Goal: Task Accomplishment & Management: Complete application form

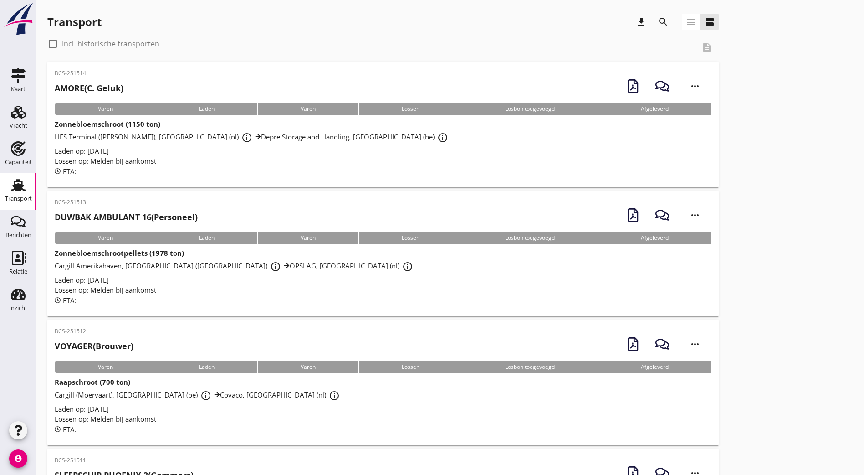
click at [655, 16] on button "search" at bounding box center [663, 22] width 16 height 16
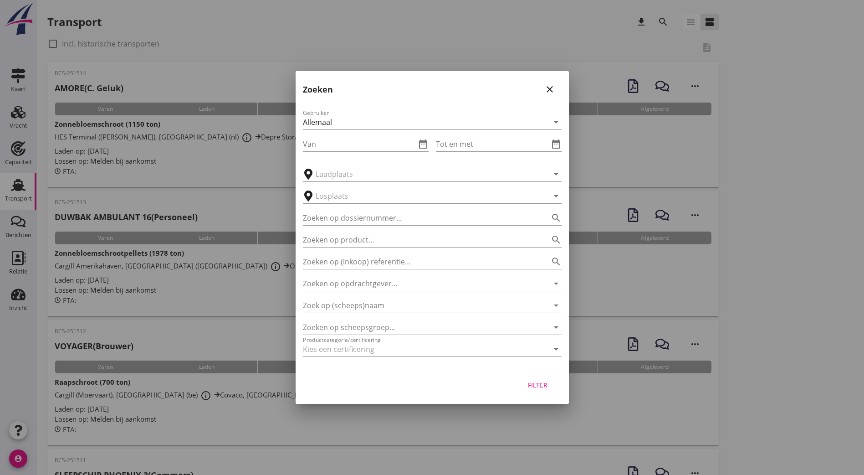
click at [354, 311] on input "Zoek op (scheeps)naam" at bounding box center [419, 305] width 233 height 15
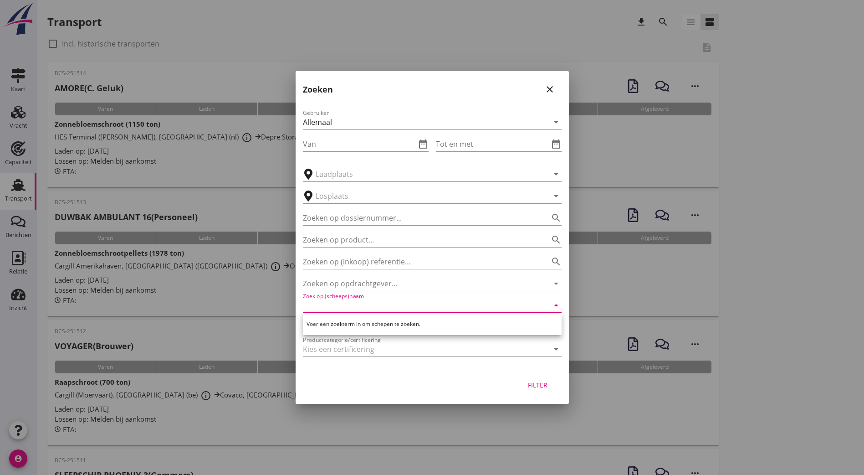
click at [664, 240] on div at bounding box center [432, 237] width 864 height 475
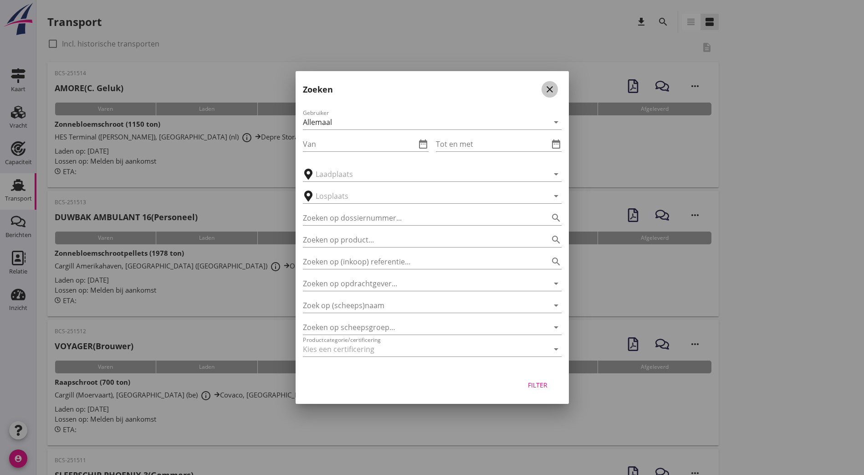
click at [553, 90] on icon "close" at bounding box center [549, 89] width 11 height 11
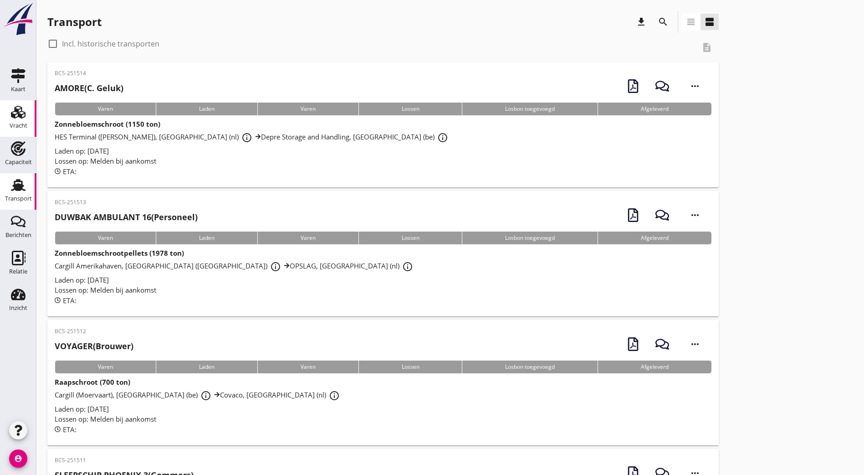
click at [19, 125] on div "Vracht" at bounding box center [19, 126] width 18 height 6
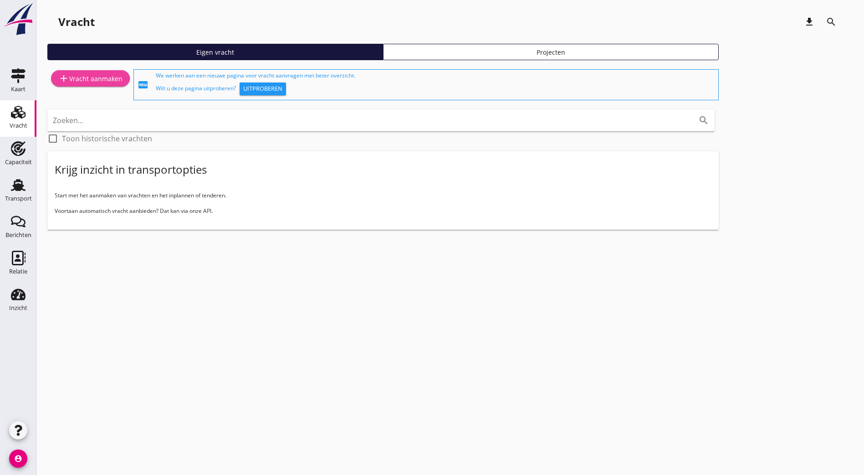
click at [95, 80] on div "add Vracht aanmaken" at bounding box center [90, 78] width 64 height 11
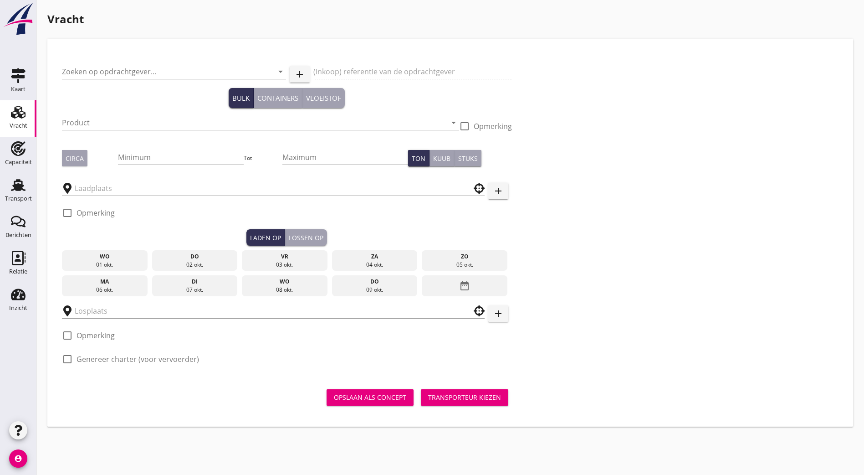
click at [103, 70] on input "Zoeken op opdrachtgever..." at bounding box center [161, 71] width 199 height 15
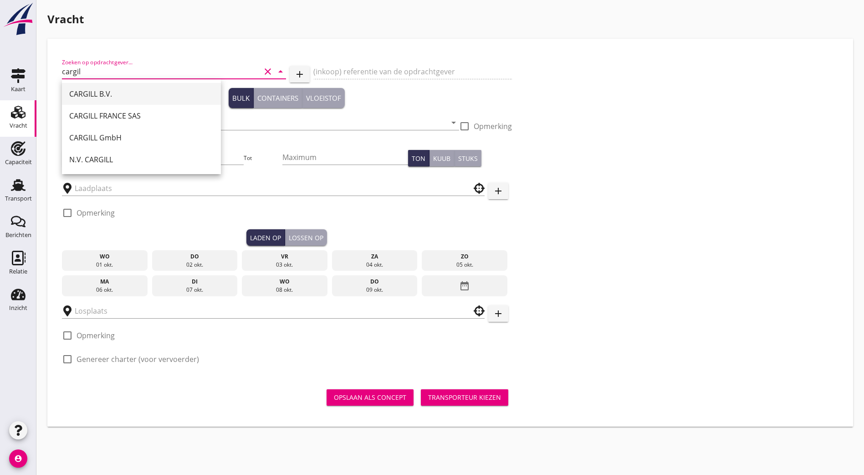
click at [119, 91] on div "CARGILL B.V." at bounding box center [141, 93] width 144 height 11
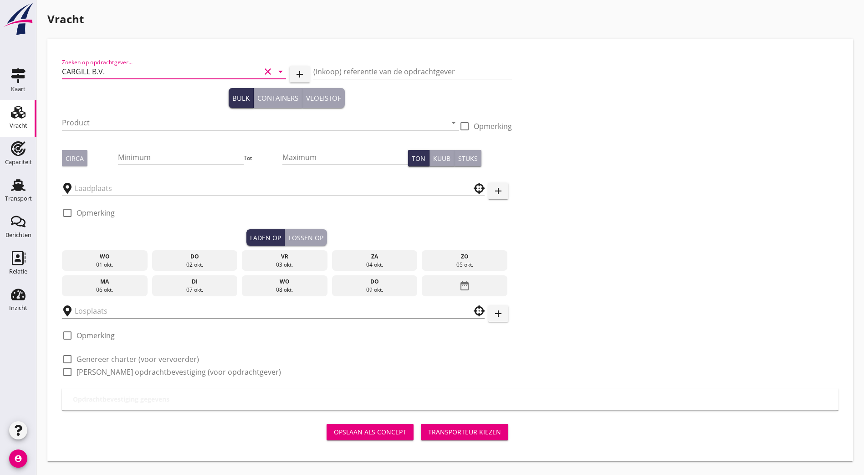
type input "CARGILL B.V."
click at [109, 126] on input "Product" at bounding box center [254, 122] width 385 height 15
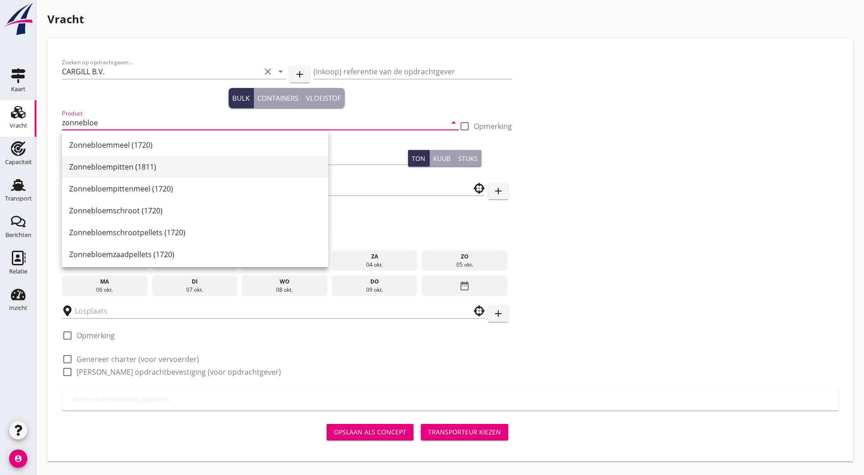
click at [137, 171] on div "Zonnebloempitten (1811)" at bounding box center [195, 166] width 252 height 11
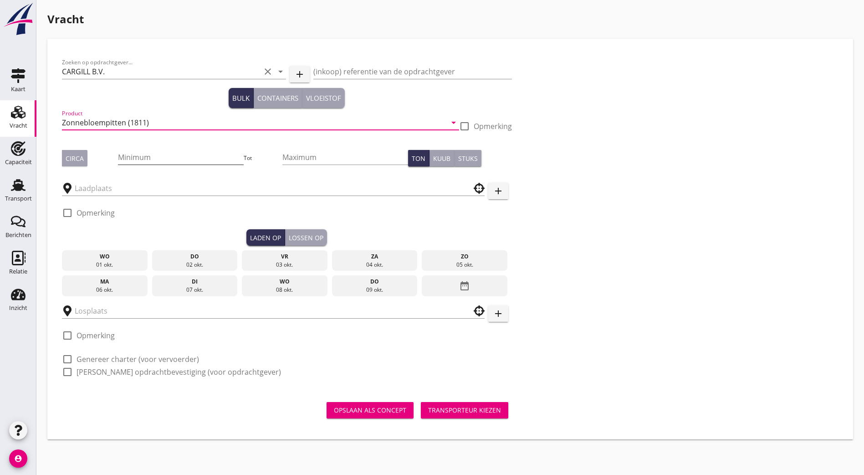
type input "Zonnebloempitten (1811)"
click at [145, 156] on input "Minimum" at bounding box center [180, 157] width 125 height 15
type input "2128"
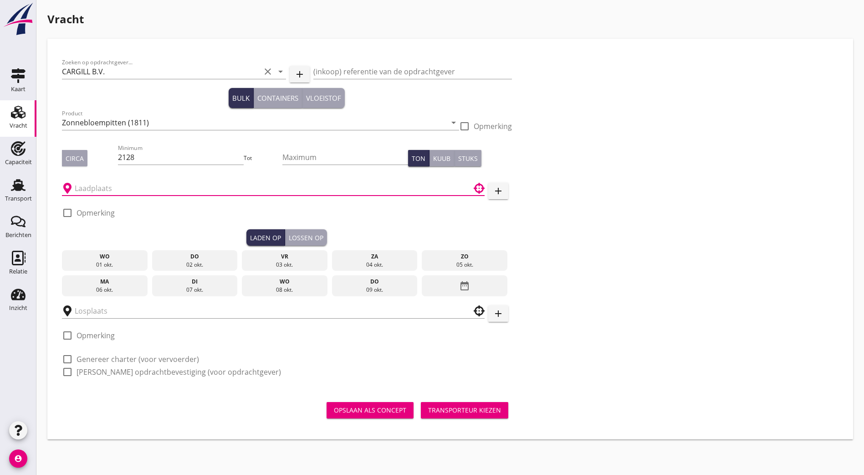
click at [205, 195] on div at bounding box center [273, 188] width 423 height 15
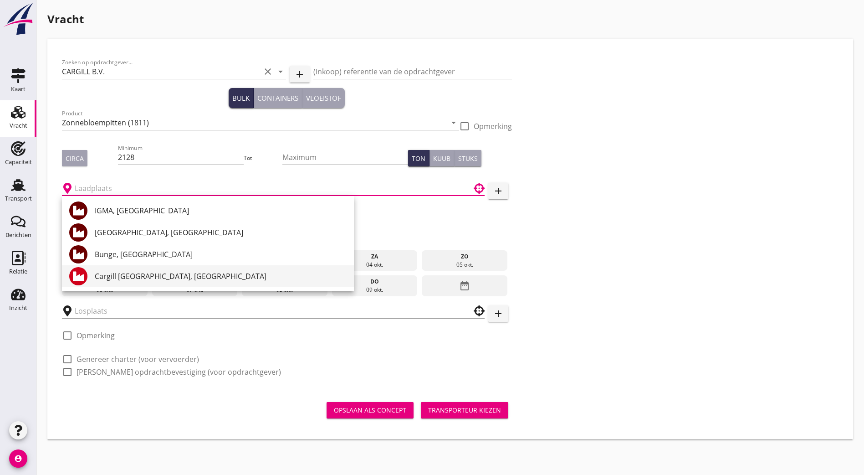
click at [124, 276] on div "Cargill [GEOGRAPHIC_DATA], [GEOGRAPHIC_DATA]" at bounding box center [221, 276] width 252 height 11
type input "Cargill [GEOGRAPHIC_DATA], [GEOGRAPHIC_DATA]"
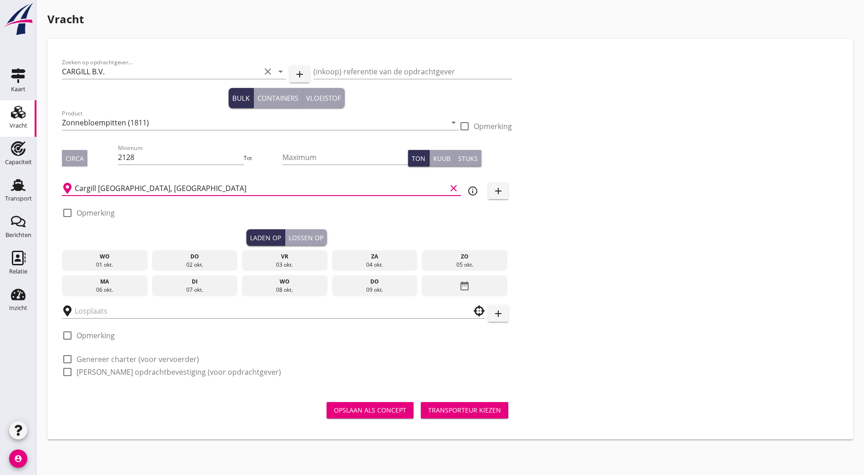
click at [163, 261] on div "02 okt." at bounding box center [194, 265] width 81 height 8
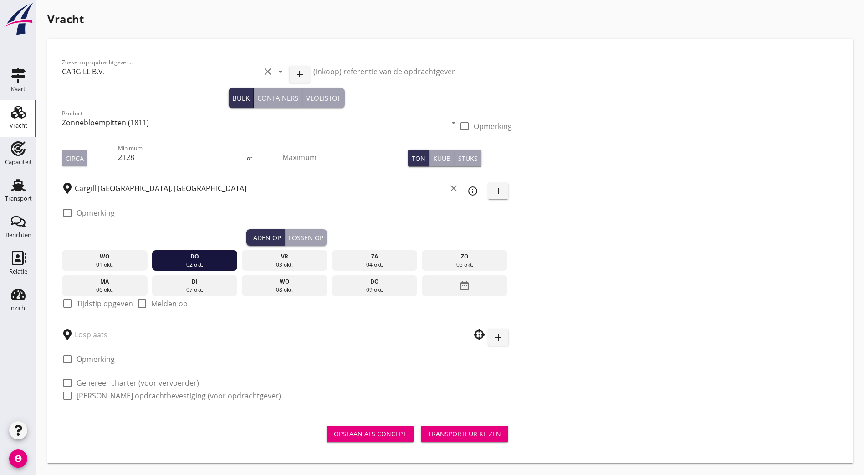
click at [97, 304] on label "Tijdstip opgeven" at bounding box center [105, 303] width 56 height 9
checkbox input "true"
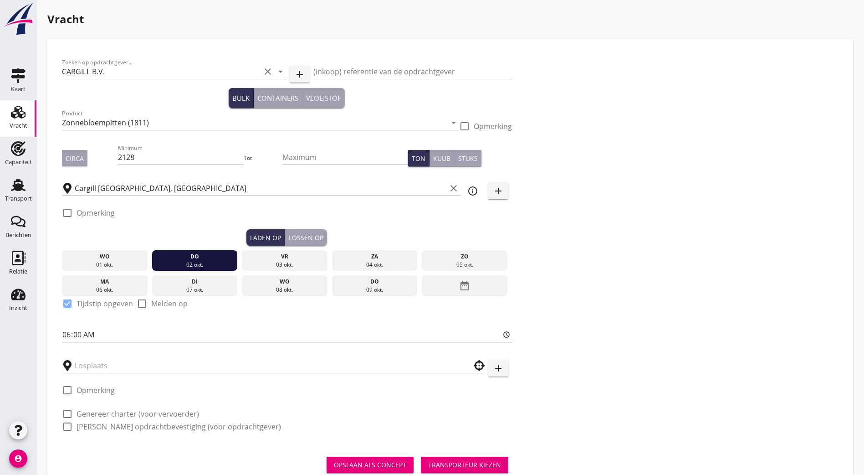
click at [64, 329] on input "06:00" at bounding box center [287, 334] width 450 height 15
click at [590, 270] on div "Zoeken op opdrachtgever... CARGILL B.V. clear arrow_drop_down add (inkoop) refe…" at bounding box center [450, 248] width 784 height 390
click at [63, 332] on input "13:00" at bounding box center [287, 334] width 450 height 15
type input "06:00"
click at [669, 363] on div "Zoeken op opdrachtgever... CARGILL B.V. clear arrow_drop_down add (inkoop) refe…" at bounding box center [450, 248] width 784 height 390
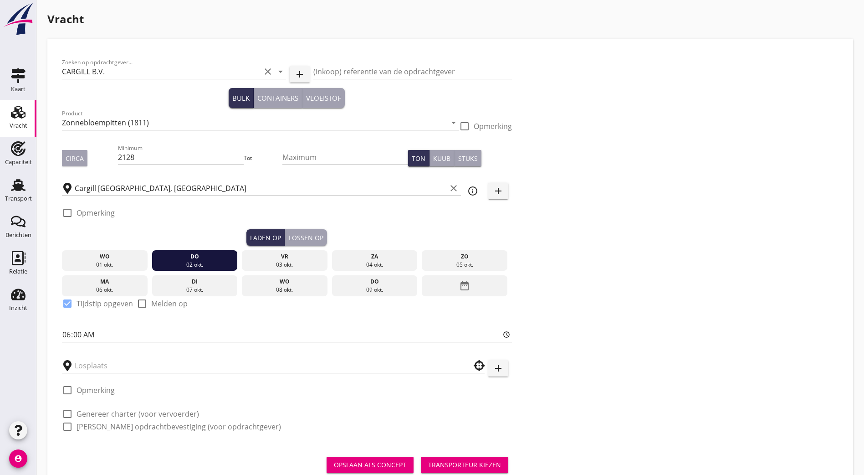
scroll to position [27, 0]
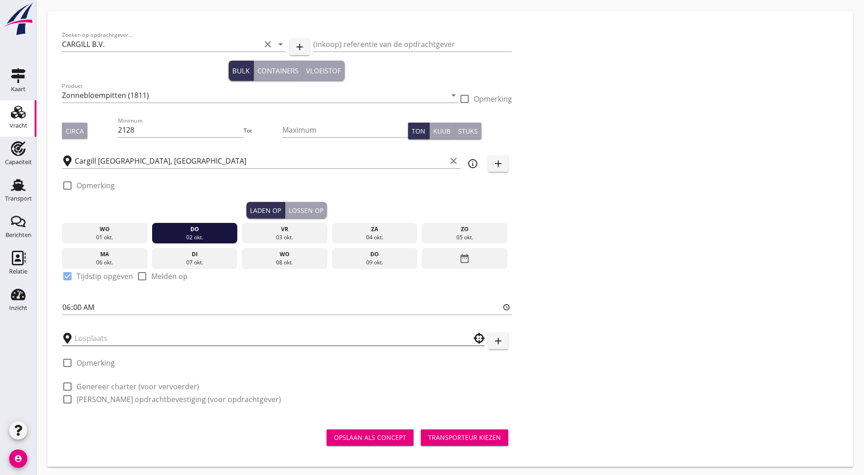
click at [94, 335] on input "text" at bounding box center [267, 338] width 385 height 15
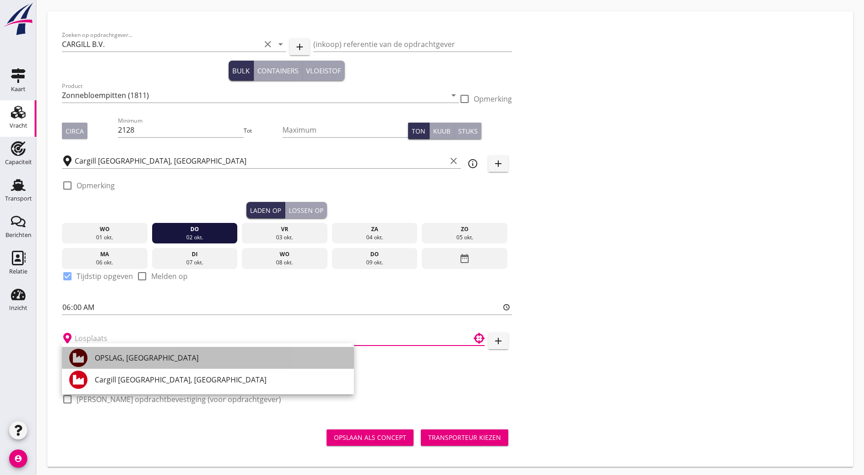
click at [118, 352] on div "OPSLAG, [GEOGRAPHIC_DATA]" at bounding box center [221, 357] width 252 height 11
type input "OPSLAG, [GEOGRAPHIC_DATA]"
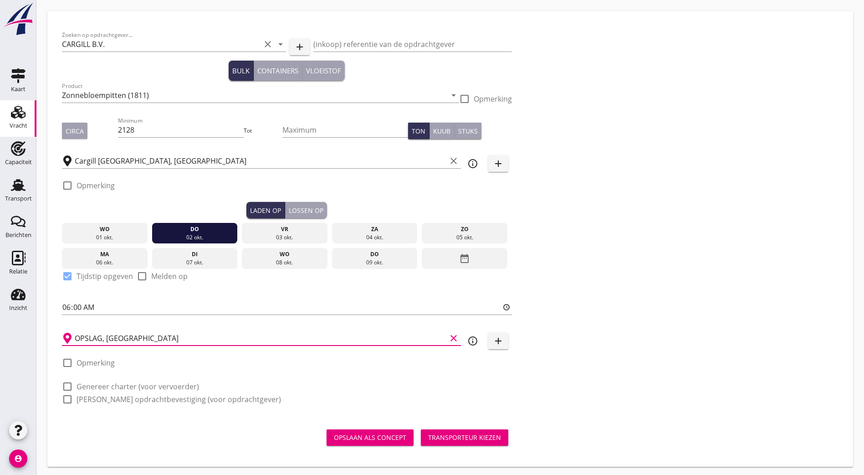
drag, startPoint x: 85, startPoint y: 379, endPoint x: 84, endPoint y: 389, distance: 9.6
click at [85, 382] on label "Genereer charter (voor vervoerder)" at bounding box center [138, 386] width 123 height 9
checkbox input "true"
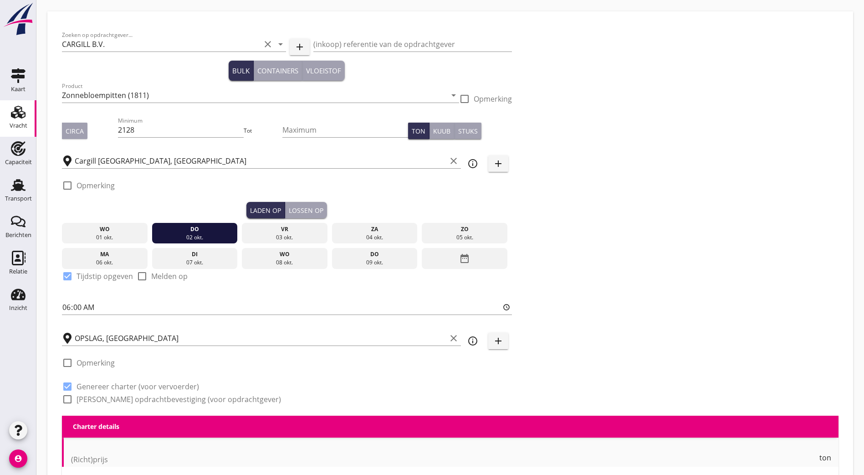
click at [82, 395] on label "[PERSON_NAME] opdrachtbevestiging (voor opdrachtgever)" at bounding box center [179, 399] width 205 height 9
checkbox input "true"
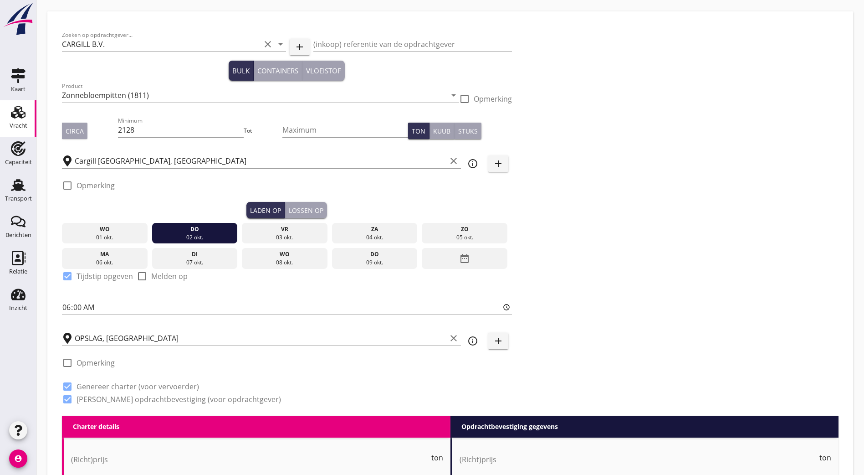
scroll to position [73, 0]
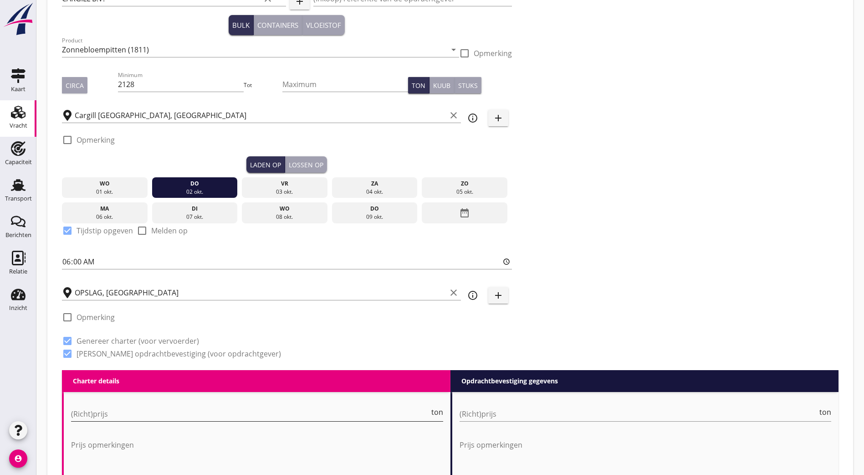
click at [108, 408] on input "(Richt)prijs" at bounding box center [250, 413] width 359 height 15
type input "480"
click at [477, 413] on input "(Richt)prijs" at bounding box center [639, 413] width 359 height 15
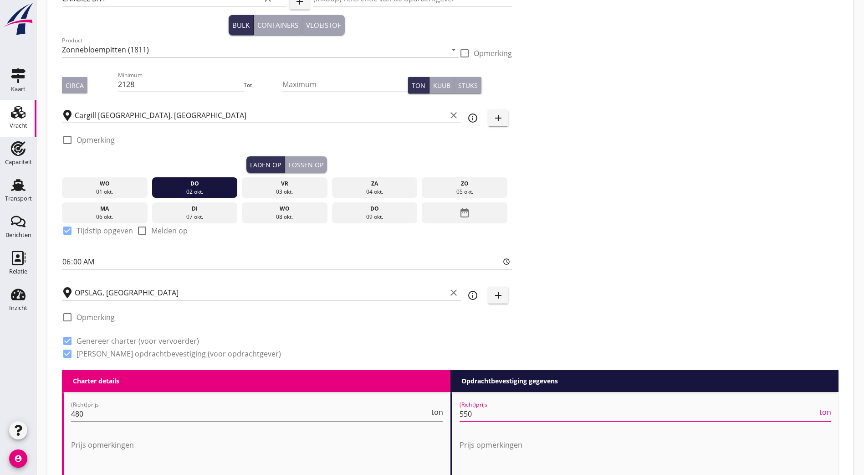
scroll to position [118, 0]
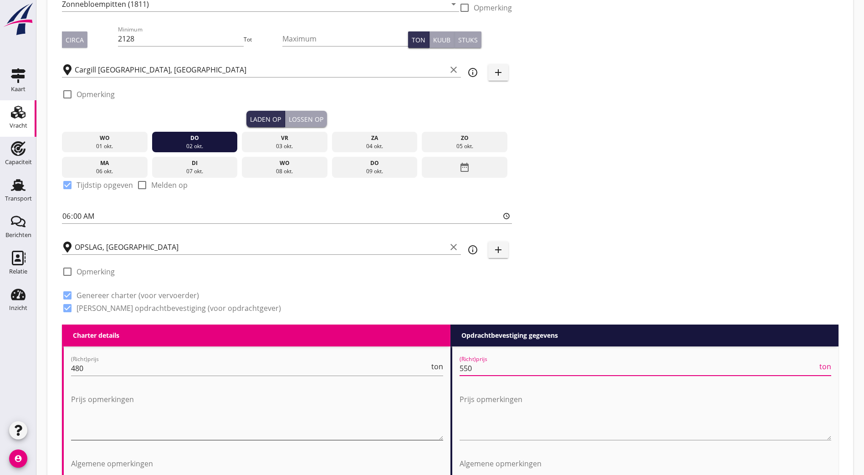
type input "550"
click at [158, 425] on textarea "Prijs opmerkingen" at bounding box center [257, 416] width 372 height 48
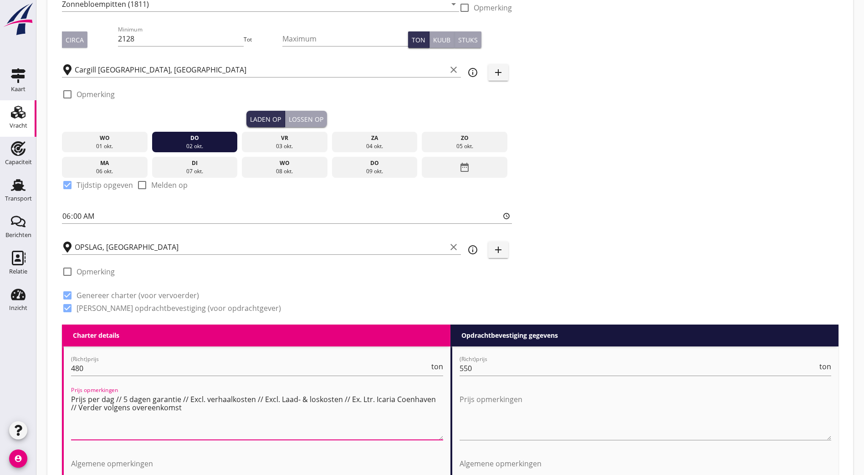
scroll to position [255, 0]
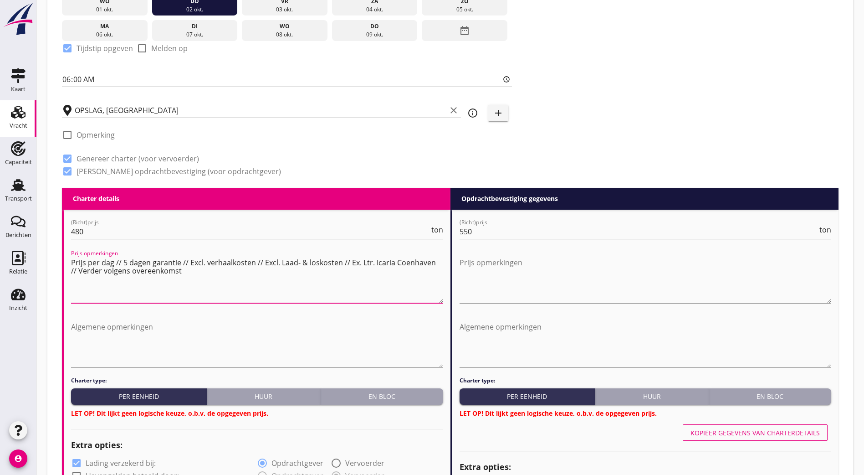
drag, startPoint x: 187, startPoint y: 272, endPoint x: -24, endPoint y: 241, distance: 213.2
type textarea "Prijs per dag // 5 dagen garantie // Excl. verhaalkosten // Excl. Laad- & losko…"
click at [559, 277] on textarea "Prijs opmerkingen" at bounding box center [646, 279] width 372 height 48
paste textarea "Prijs per dag // 5 dagen garantie // Excl. verhaalkosten // Excl. Laad- & losko…"
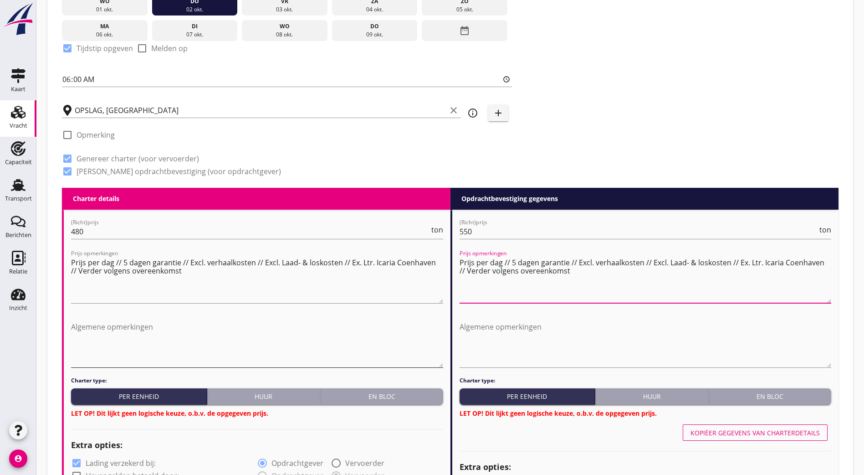
type textarea "Prijs per dag // 5 dagen garantie // Excl. verhaalkosten // Excl. Laad- & losko…"
click at [320, 347] on textarea "Algemene opmerkingen" at bounding box center [257, 343] width 372 height 48
paste textarea "Prijs per dag // 5 dagen garantie // Excl. verhaalkosten // Excl. Laad- & losko…"
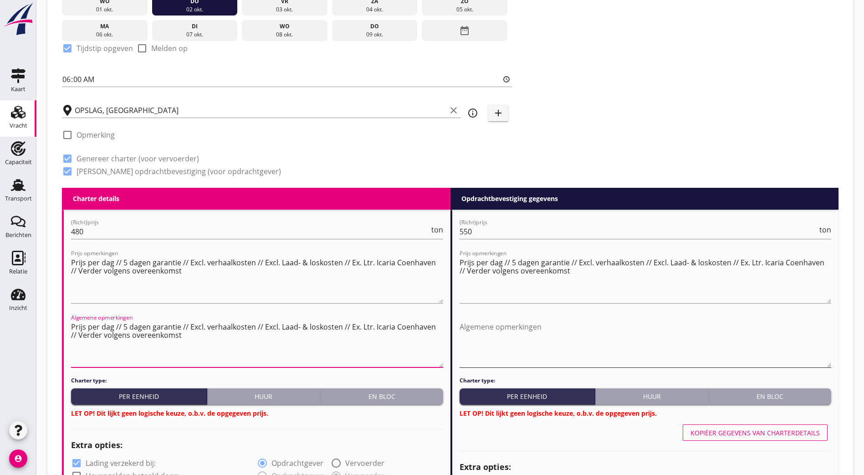
type textarea "Prijs per dag // 5 dagen garantie // Excl. verhaalkosten // Excl. Laad- & losko…"
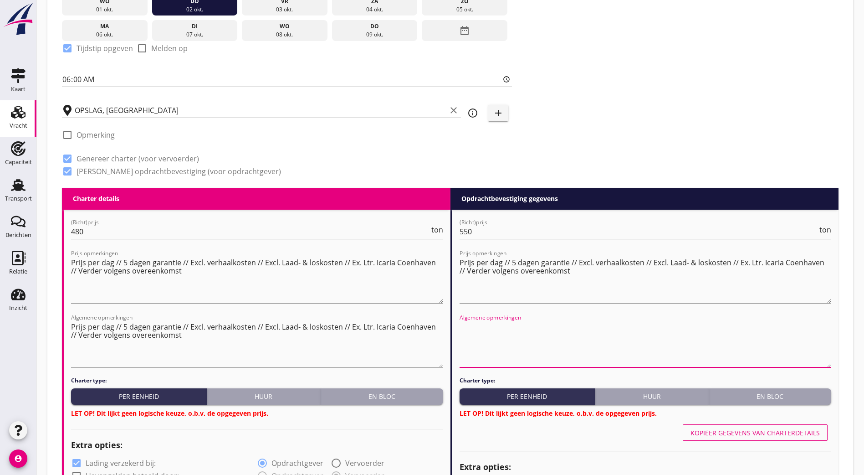
click at [518, 327] on textarea "Algemene opmerkingen" at bounding box center [646, 343] width 372 height 48
paste textarea "Prijs per dag // 5 dagen garantie // Excl. verhaalkosten // Excl. Laad- & losko…"
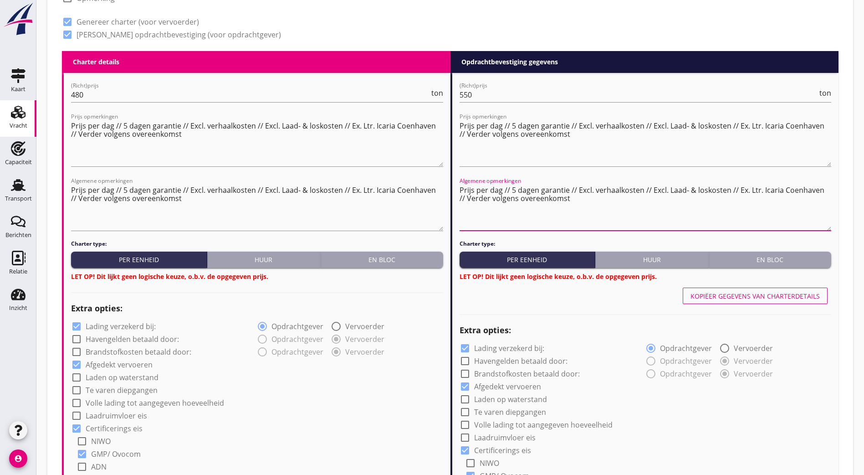
scroll to position [437, 0]
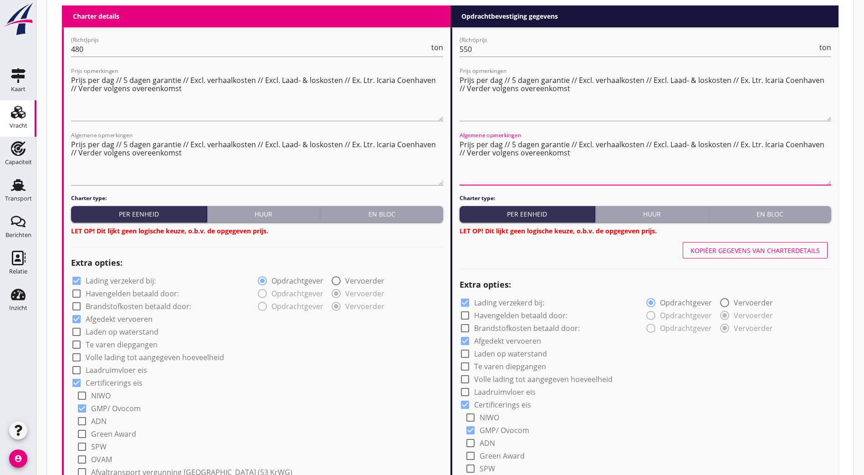
type textarea "Prijs per dag // 5 dagen garantie // Excl. verhaalkosten // Excl. Laad- & losko…"
click at [271, 220] on div "Charter type: Per eenheid Huur En bloc LET OP! Dit lijkt geen logische keuze, o…" at bounding box center [257, 214] width 372 height 41
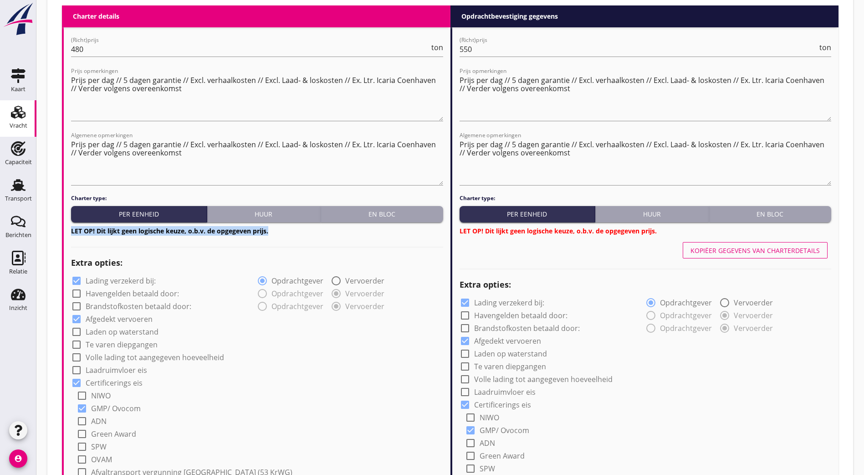
drag, startPoint x: 271, startPoint y: 220, endPoint x: 250, endPoint y: 210, distance: 23.6
click at [248, 209] on div "Huur" at bounding box center [264, 214] width 106 height 10
radio input "true"
radio input "false"
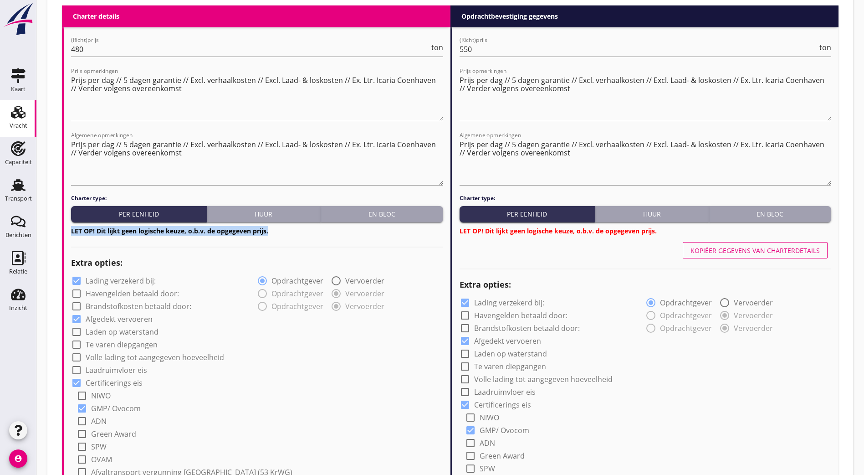
radio input "true"
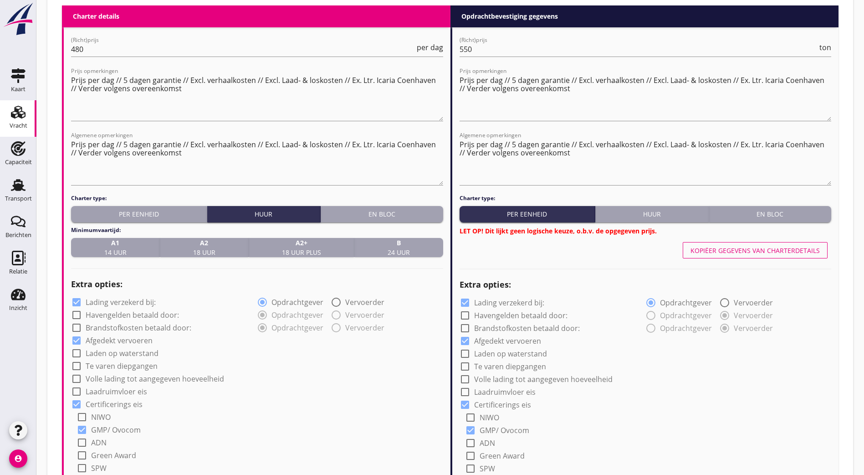
click at [374, 241] on div "B 24 uur" at bounding box center [398, 247] width 81 height 19
click at [649, 215] on div "Huur" at bounding box center [652, 214] width 106 height 10
radio input "true"
radio input "false"
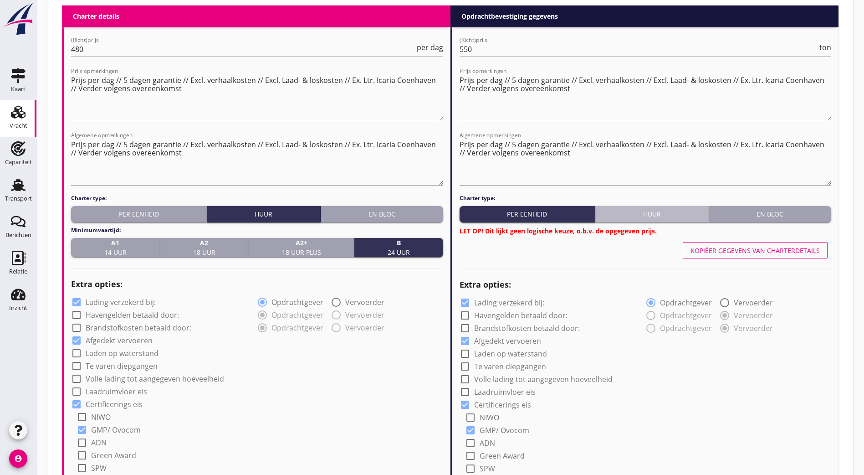
radio input "true"
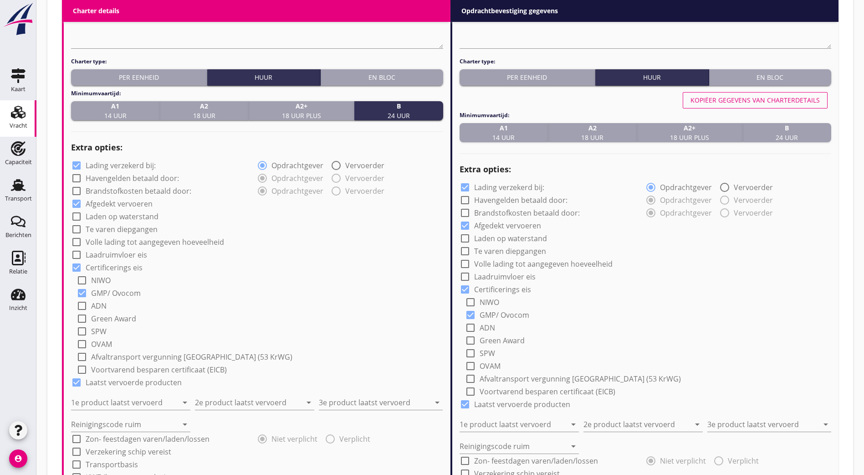
scroll to position [620, 0]
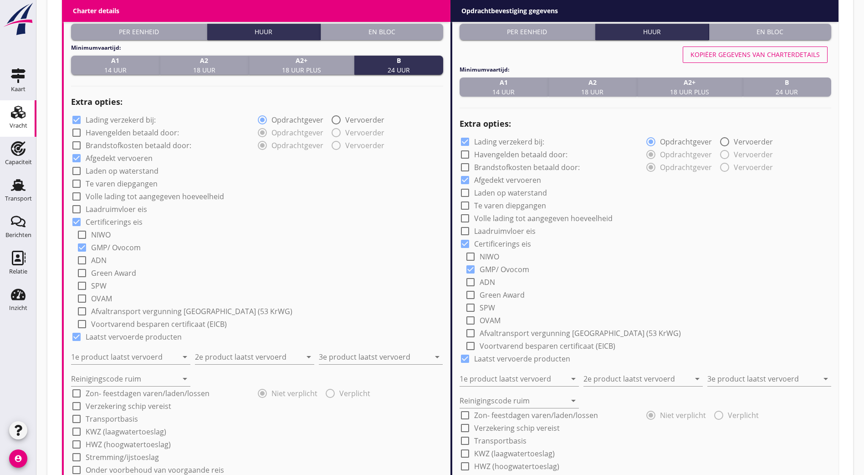
click at [96, 346] on div "1e product laatst vervoerd arrow_drop_down" at bounding box center [130, 354] width 119 height 20
click at [98, 349] on input "1e product laatst vervoerd" at bounding box center [124, 356] width 107 height 15
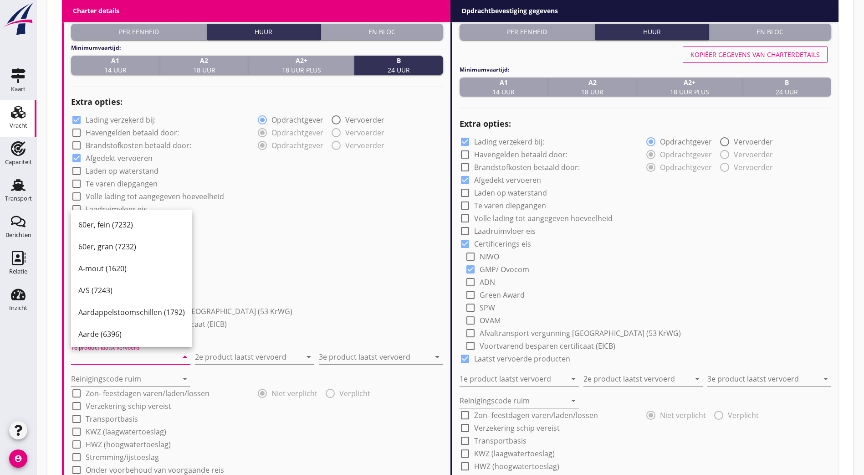
click at [122, 355] on input "1e product laatst vervoerd" at bounding box center [124, 356] width 107 height 15
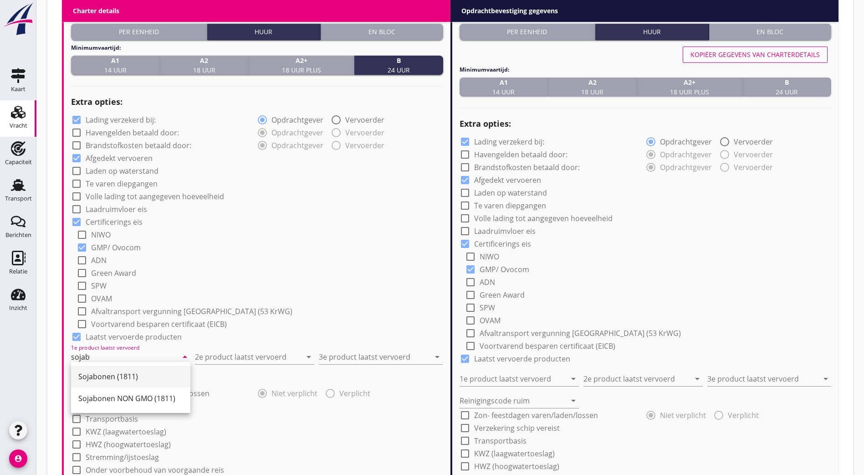
click at [152, 374] on div "Sojabonen (1811)" at bounding box center [130, 376] width 105 height 11
type input "Sojabonen (1811)"
click at [217, 351] on input "2e product laatst vervoerd" at bounding box center [248, 356] width 107 height 15
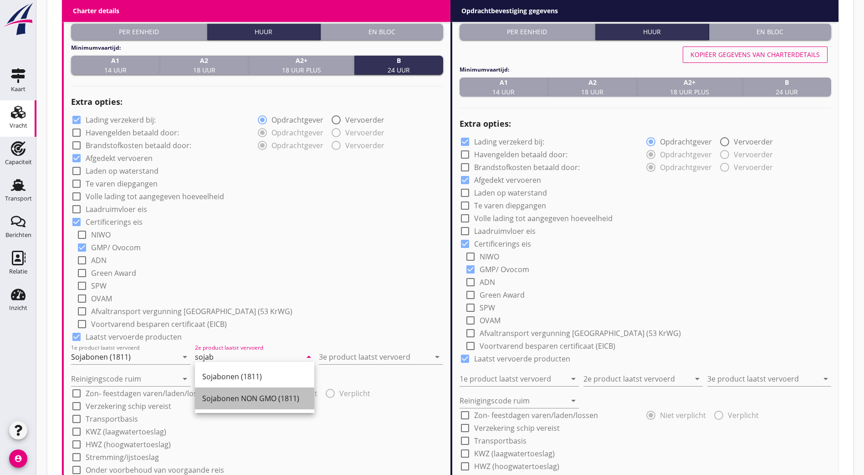
click at [225, 398] on div "Sojabonen NON GMO (1811)" at bounding box center [254, 398] width 105 height 11
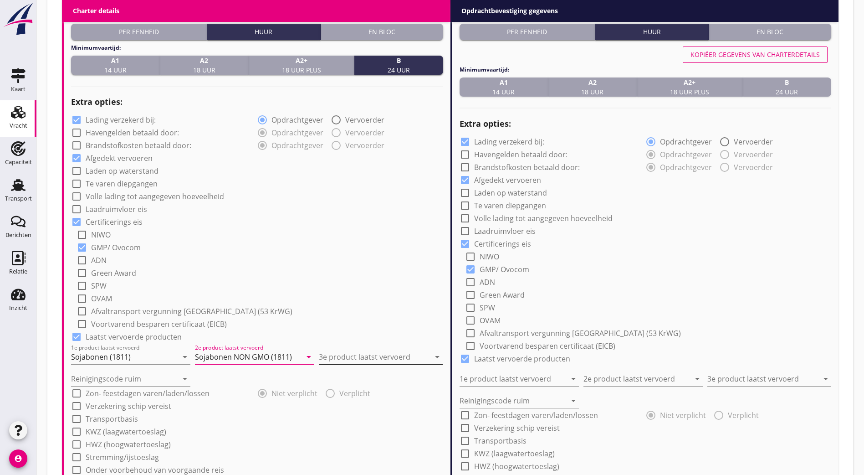
type input "Sojabonen NON GMO (1811)"
click at [353, 354] on input "3e product laatst vervoerd" at bounding box center [374, 356] width 111 height 15
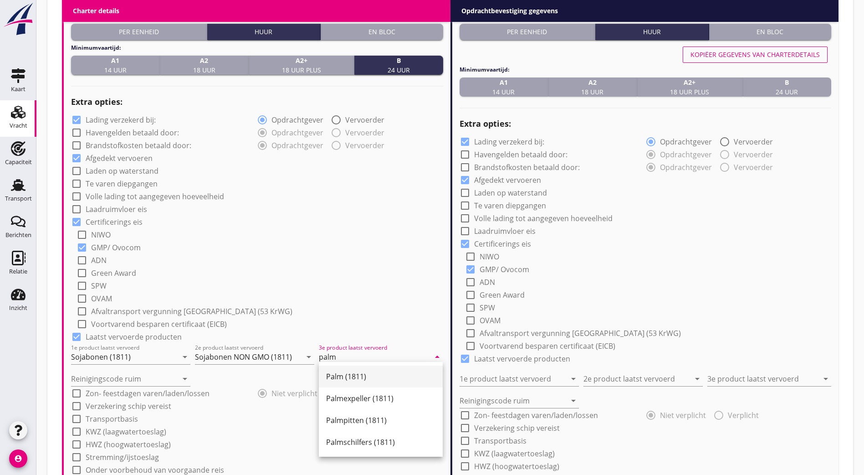
click at [345, 368] on div "Palm (1811)" at bounding box center [380, 376] width 109 height 22
type input "Palm (1811)"
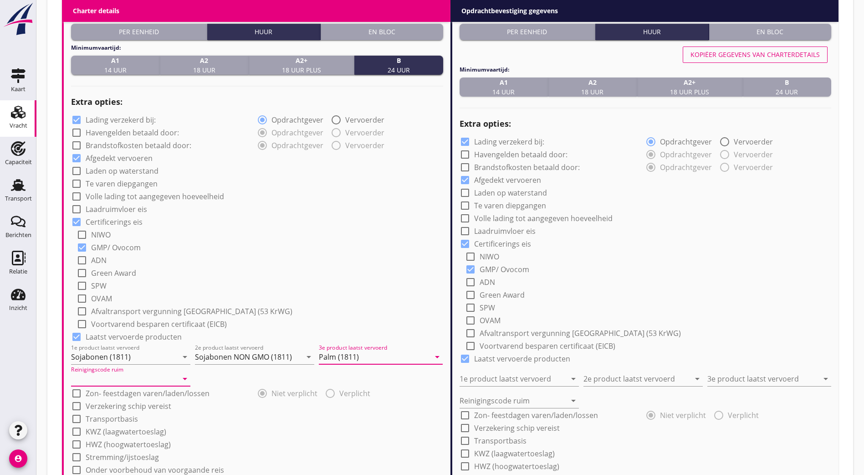
click at [88, 374] on input "Reinigingscode ruim" at bounding box center [124, 378] width 107 height 15
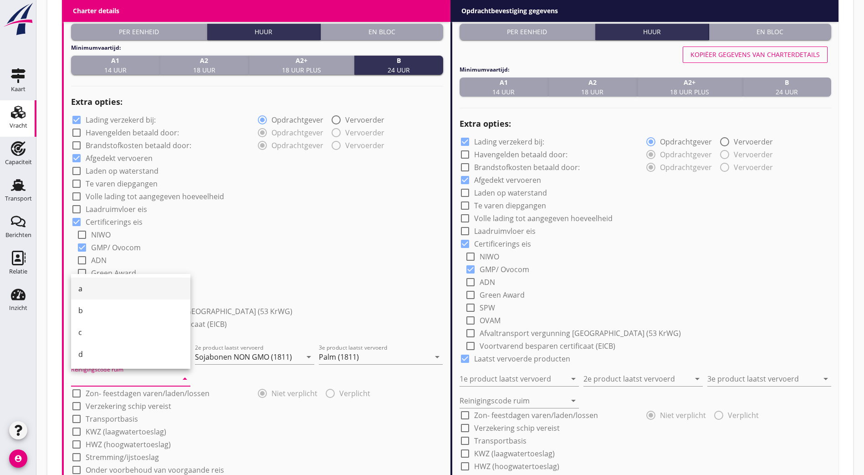
click at [85, 283] on div "a" at bounding box center [130, 288] width 105 height 11
type input "a"
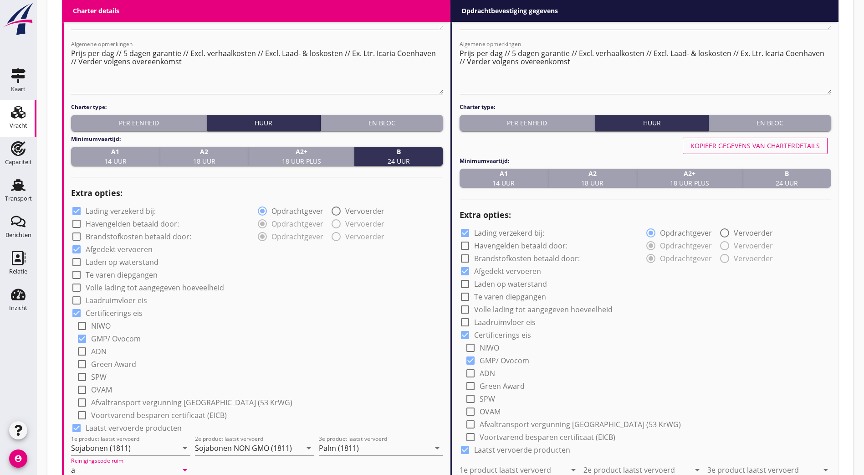
scroll to position [483, 0]
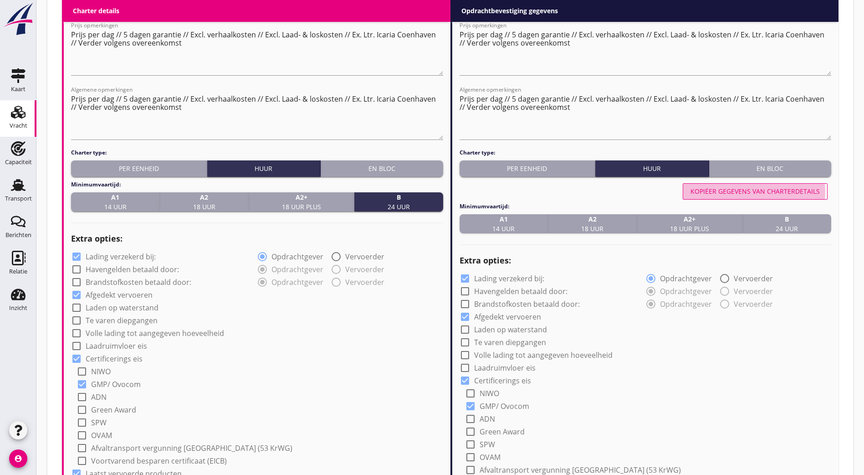
click at [768, 186] on div "Kopiëer gegevens van charterdetails" at bounding box center [755, 191] width 129 height 10
type input "Sojabonen (1811)"
type input "Sojabonen NON GMO (1811)"
type input "Palm (1811)"
type input "a"
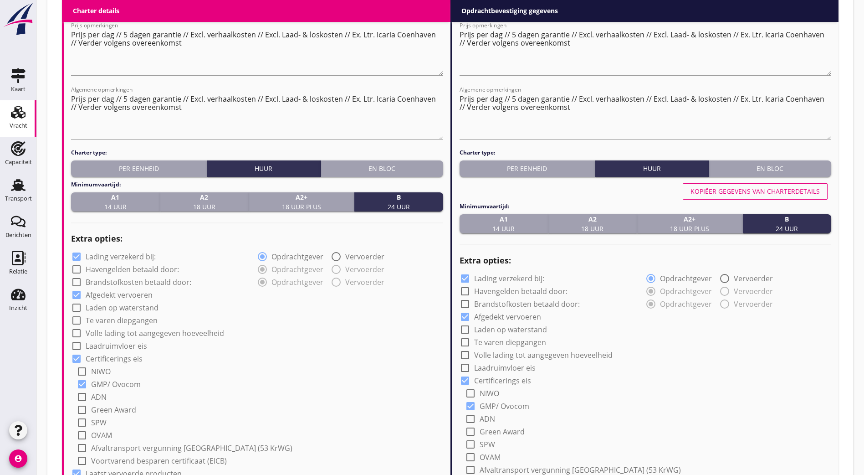
scroll to position [802, 0]
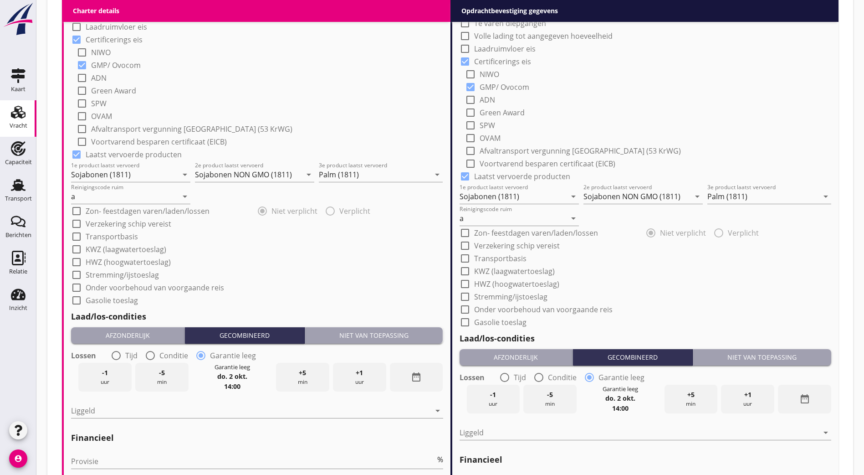
click at [385, 330] on div "Niet van toepassing" at bounding box center [373, 335] width 131 height 10
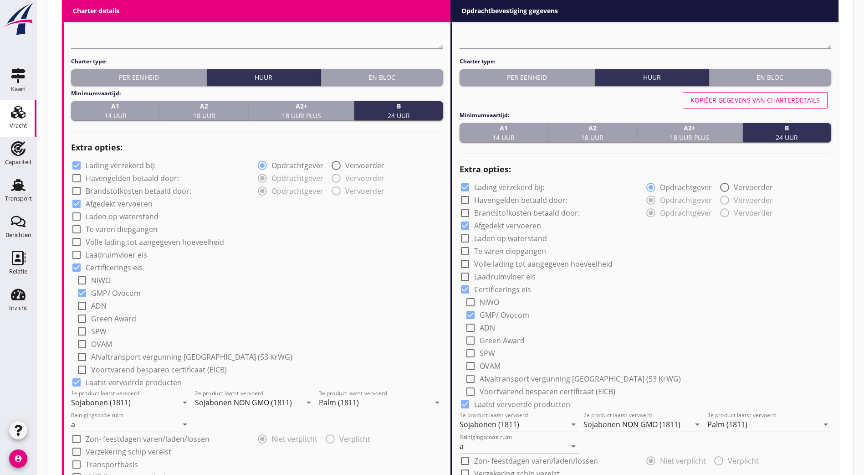
click at [758, 97] on div "Kopiëer gegevens van charterdetails" at bounding box center [755, 100] width 129 height 10
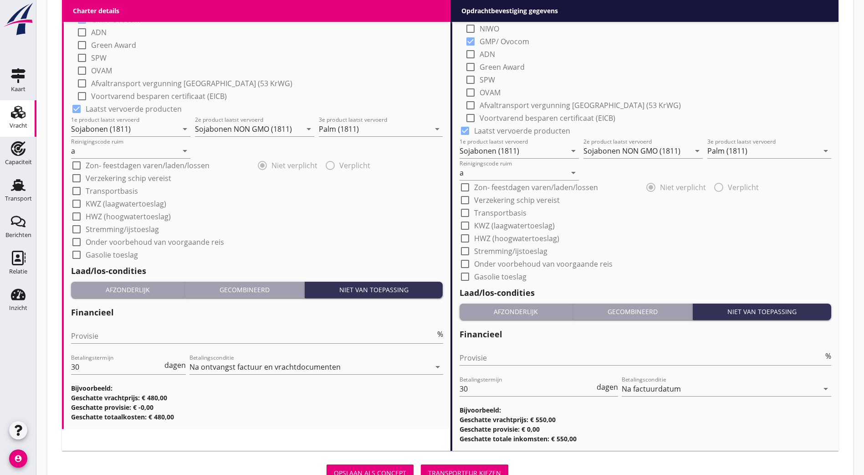
scroll to position [882, 0]
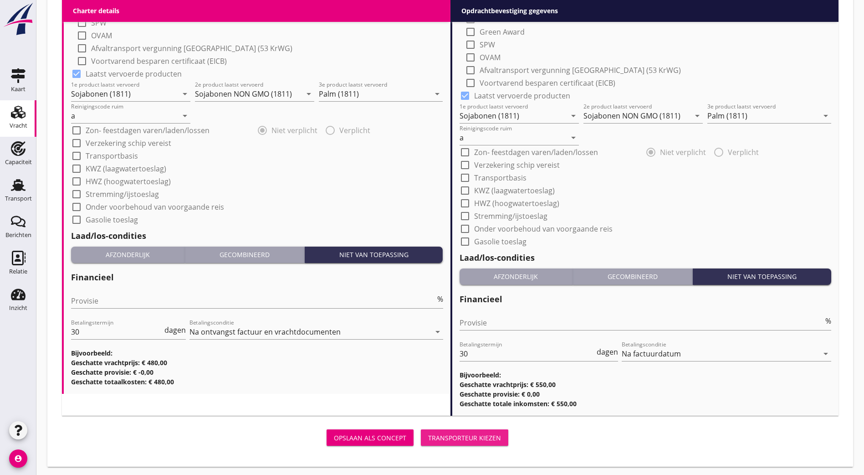
click at [428, 433] on div "Transporteur kiezen" at bounding box center [464, 438] width 73 height 10
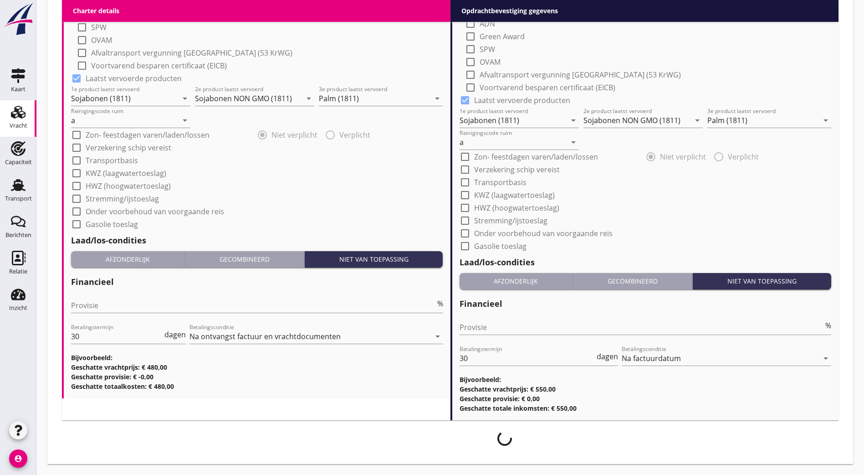
scroll to position [875, 0]
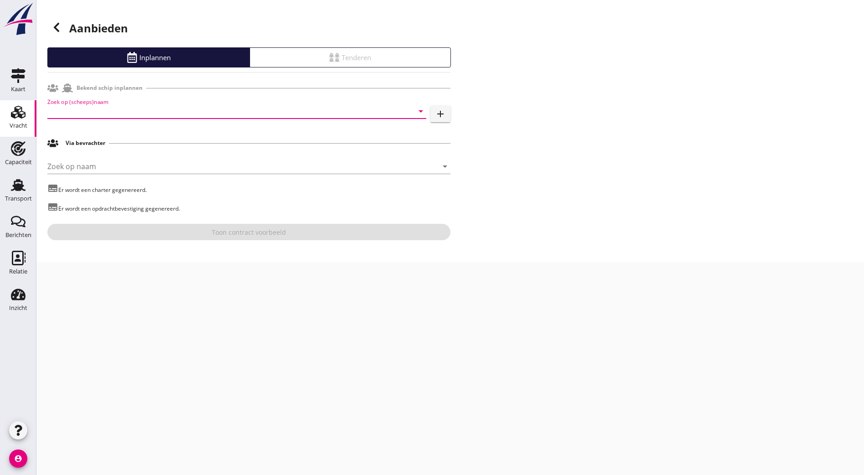
click at [87, 109] on input "Zoek op (scheeps)naam" at bounding box center [224, 111] width 354 height 15
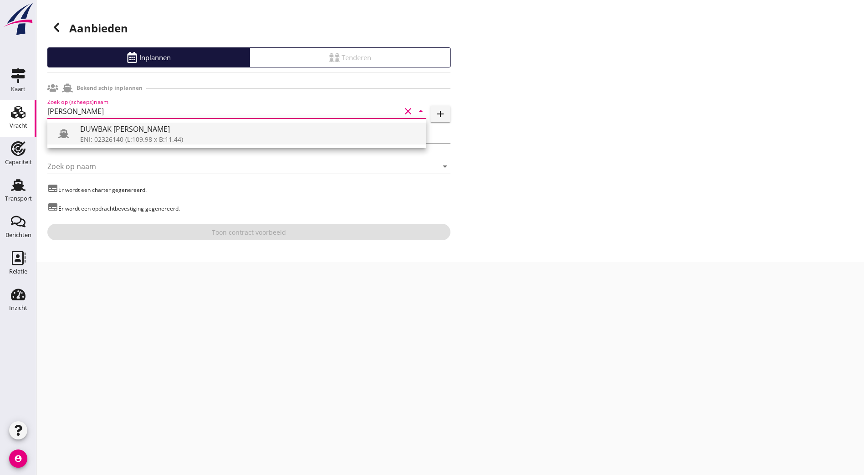
click at [159, 138] on div "ENI: 02326140 (L:109.98 x B:11.44)" at bounding box center [249, 139] width 339 height 10
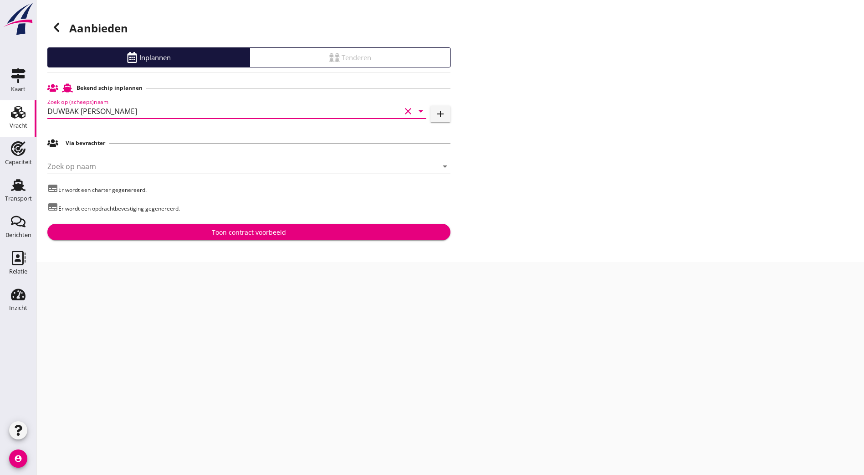
type input "DUWBAK [PERSON_NAME]"
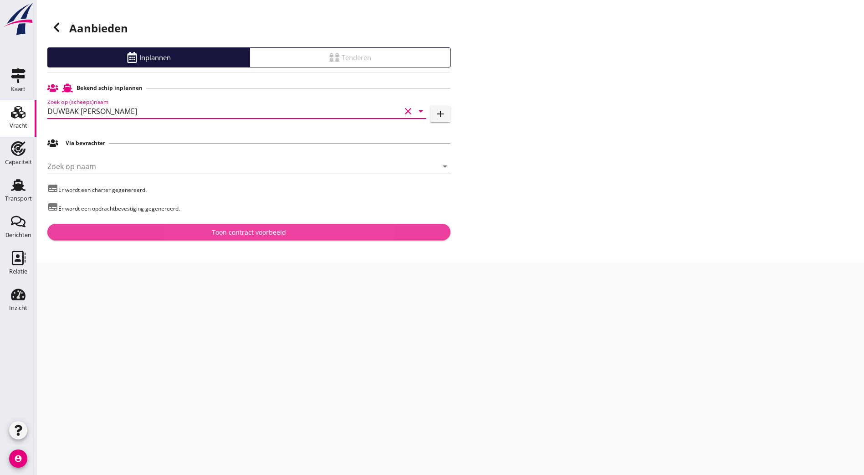
click at [265, 233] on div "Toon contract voorbeeld" at bounding box center [249, 232] width 74 height 10
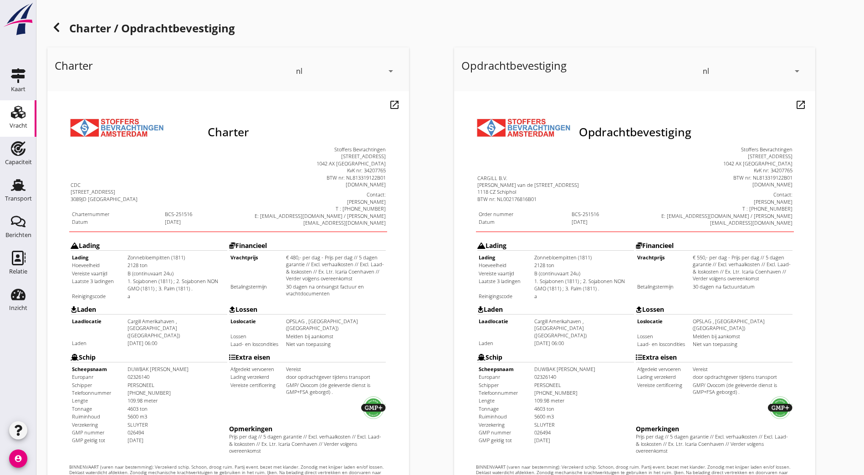
scroll to position [200, 0]
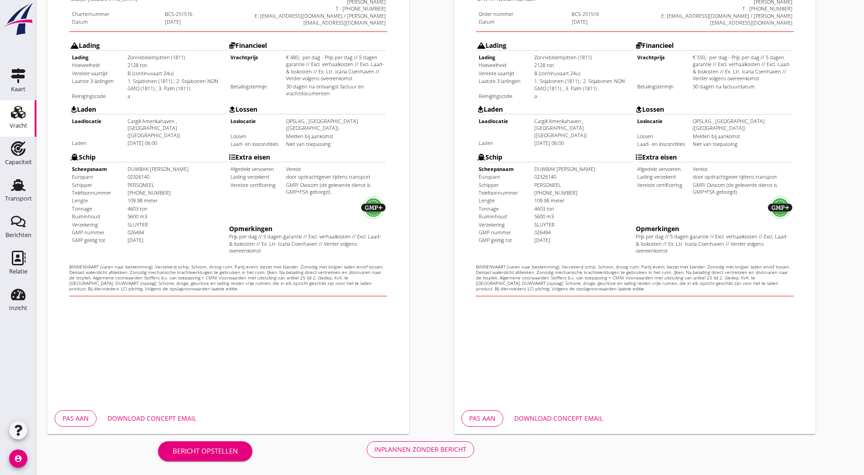
click at [233, 459] on div "Bericht opstellen Inplannen zonder bericht" at bounding box center [315, 449] width 537 height 30
click at [374, 446] on div "Inplannen zonder bericht" at bounding box center [420, 449] width 92 height 10
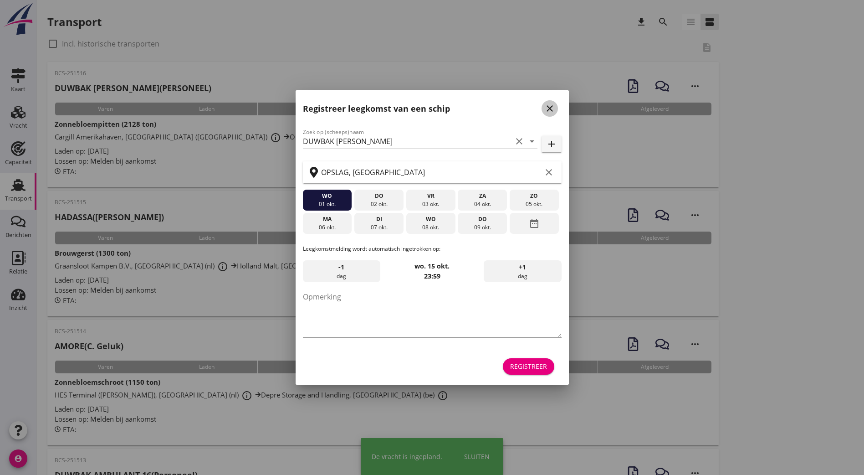
click at [545, 105] on icon "close" at bounding box center [549, 108] width 11 height 11
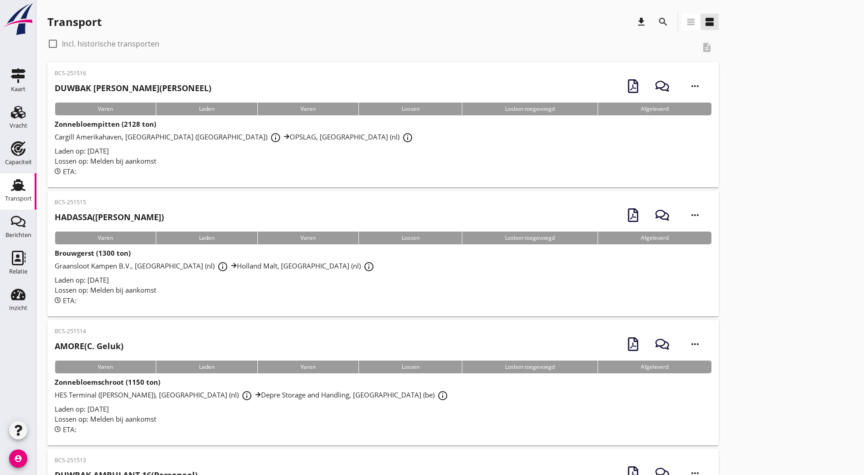
click at [238, 89] on div "BCS-251516 DUWBAK [PERSON_NAME] (PERSONEEL) more_horiz" at bounding box center [383, 85] width 657 height 33
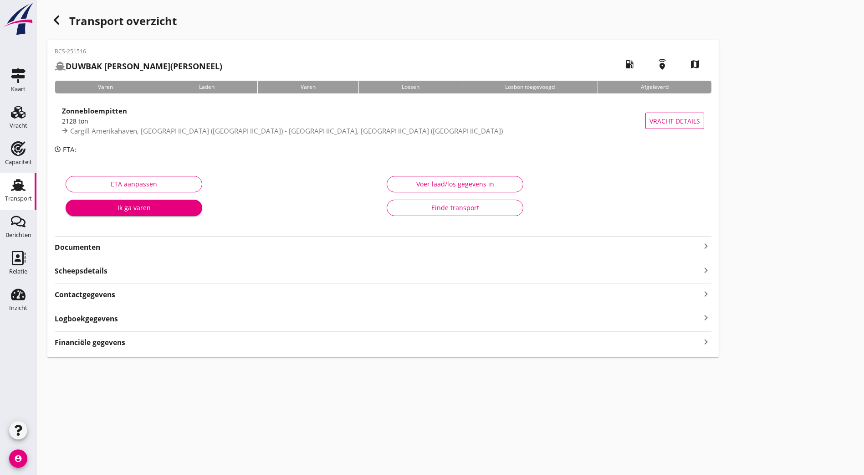
click at [92, 245] on strong "Documenten" at bounding box center [378, 247] width 646 height 10
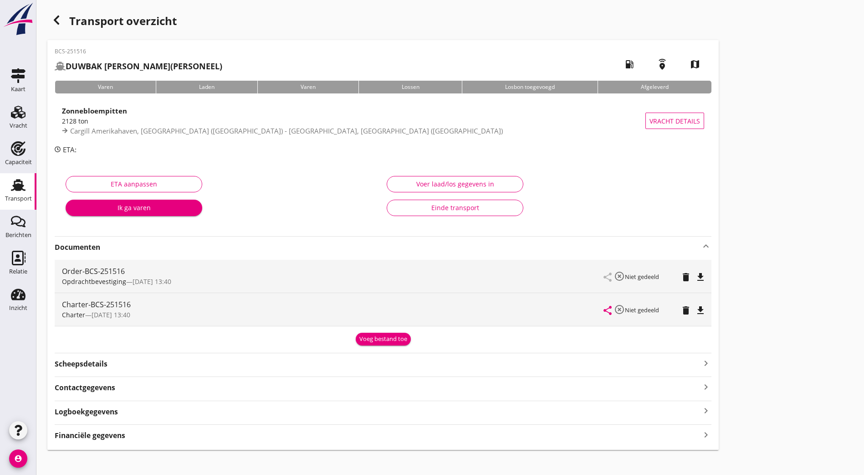
click at [695, 277] on icon "file_download" at bounding box center [700, 277] width 11 height 11
click at [695, 315] on icon "file_download" at bounding box center [700, 310] width 11 height 11
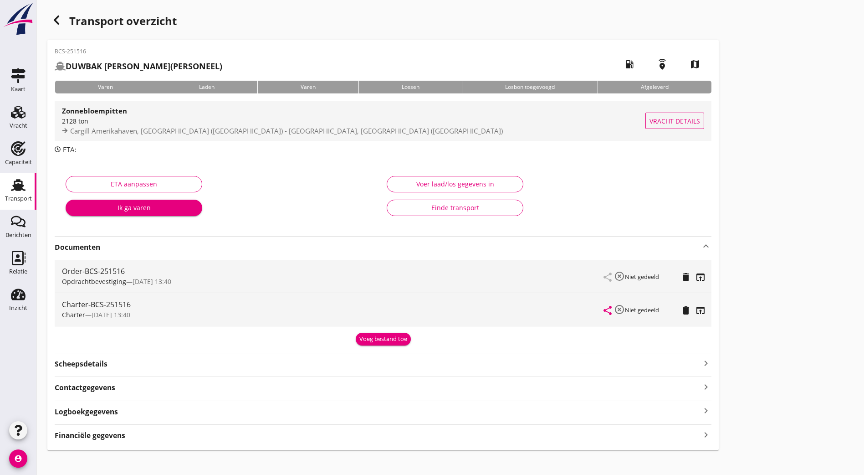
click at [223, 128] on span "Cargill Amerikahaven, [GEOGRAPHIC_DATA] ([GEOGRAPHIC_DATA]) - [GEOGRAPHIC_DATA]…" at bounding box center [286, 130] width 433 height 9
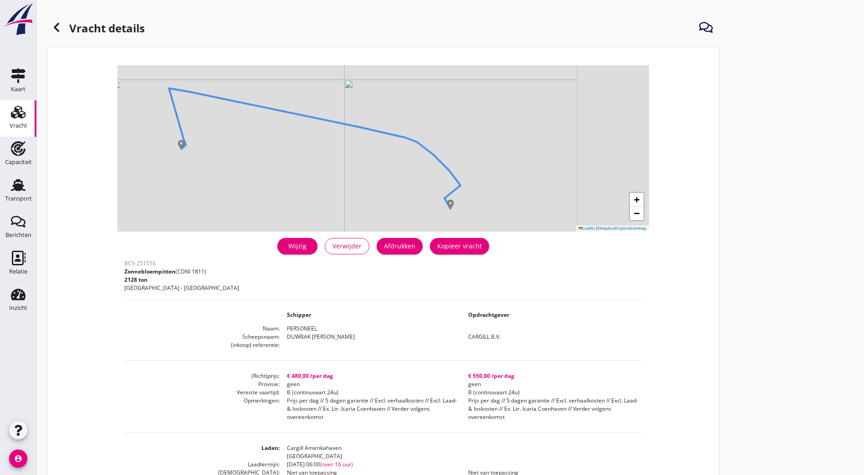
click at [384, 241] on div "Afdrukken" at bounding box center [399, 246] width 31 height 10
